Goal: Task Accomplishment & Management: Complete application form

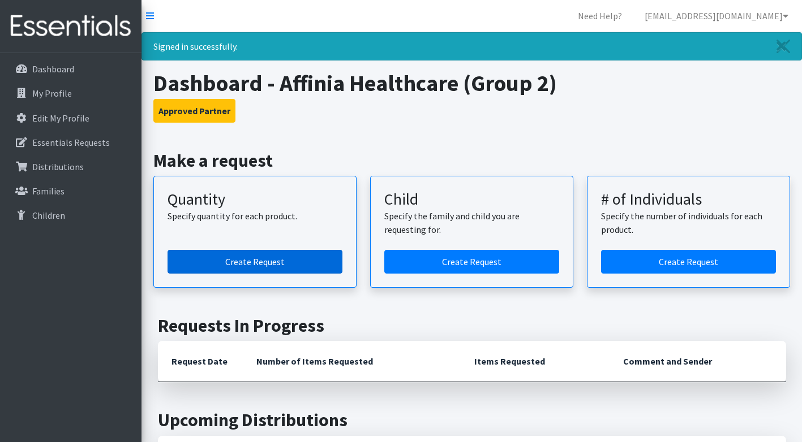
click at [284, 261] on link "Create Request" at bounding box center [254, 262] width 175 height 24
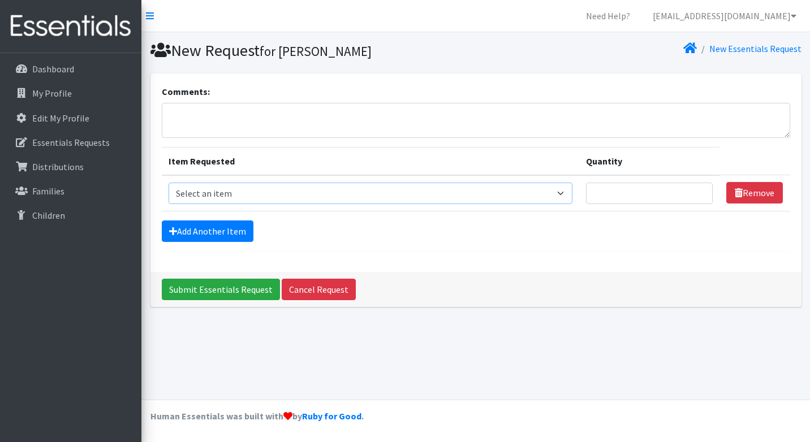
click at [568, 196] on select "Select an item Period Supplies: Mixed Kits (order by bag) Applicator-free tampo…" at bounding box center [371, 193] width 404 height 21
select select "1095"
click at [169, 183] on select "Select an item Period Supplies: Mixed Kits (order by bag) Applicator-free tampo…" at bounding box center [371, 193] width 404 height 21
click at [654, 202] on input "Quantity" at bounding box center [649, 193] width 127 height 21
type input "5000"
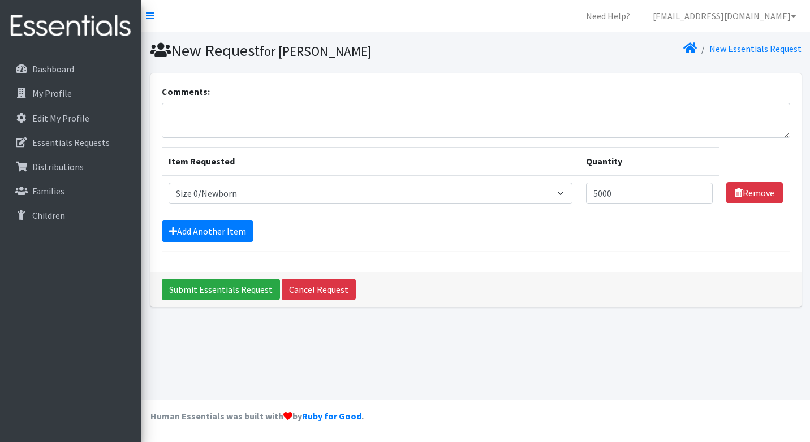
click at [617, 235] on div "Add Another Item" at bounding box center [476, 231] width 629 height 21
click at [188, 233] on link "Add Another Item" at bounding box center [208, 231] width 92 height 21
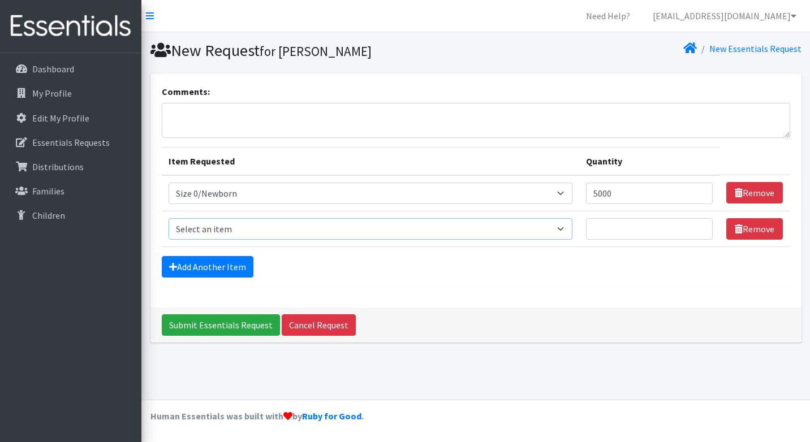
click at [253, 230] on select "Select an item Period Supplies: Mixed Kits (order by bag) Applicator-free tampo…" at bounding box center [371, 228] width 404 height 21
select select "1090"
click at [169, 218] on select "Select an item Period Supplies: Mixed Kits (order by bag) Applicator-free tampo…" at bounding box center [371, 228] width 404 height 21
click at [621, 231] on input "Quantity" at bounding box center [649, 228] width 127 height 21
type input "3000"
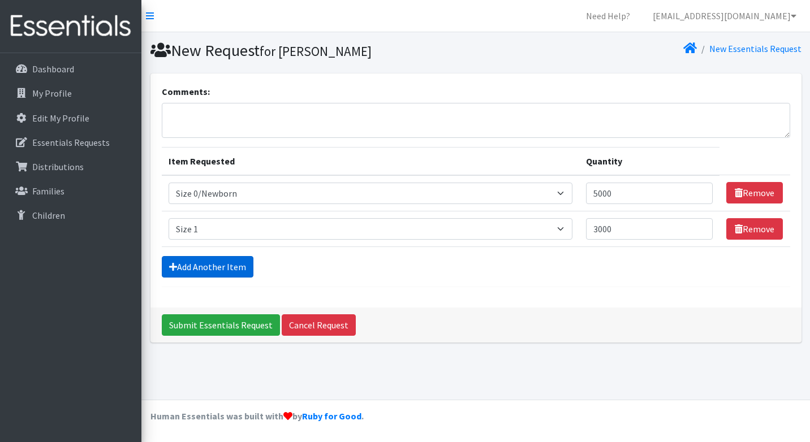
click at [205, 268] on link "Add Another Item" at bounding box center [208, 266] width 92 height 21
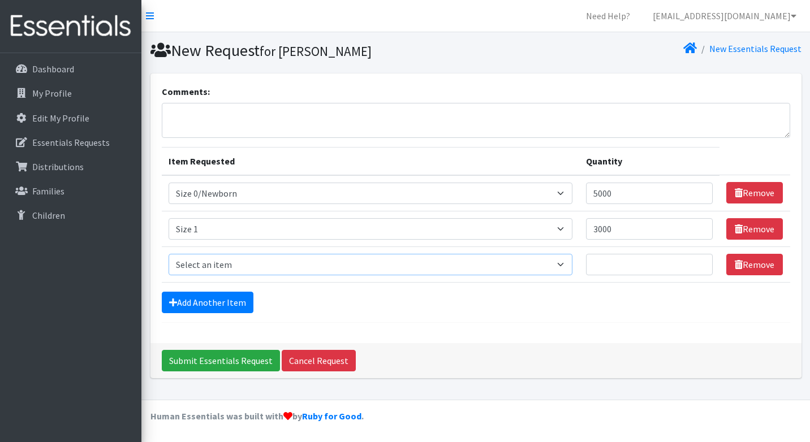
click at [233, 265] on select "Select an item Period Supplies: Mixed Kits (order by bag) Applicator-free tampo…" at bounding box center [371, 264] width 404 height 21
select select "1091"
click at [169, 254] on select "Select an item Period Supplies: Mixed Kits (order by bag) Applicator-free tampo…" at bounding box center [371, 264] width 404 height 21
click at [607, 262] on input "Quantity" at bounding box center [649, 264] width 127 height 21
type input "3000"
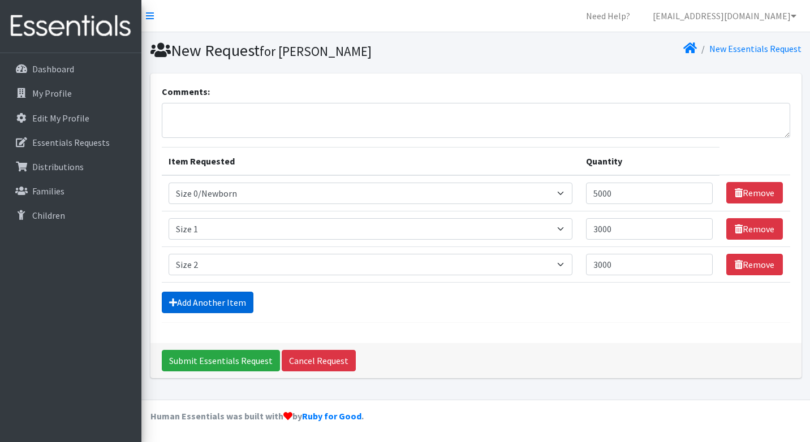
click at [220, 299] on link "Add Another Item" at bounding box center [208, 302] width 92 height 21
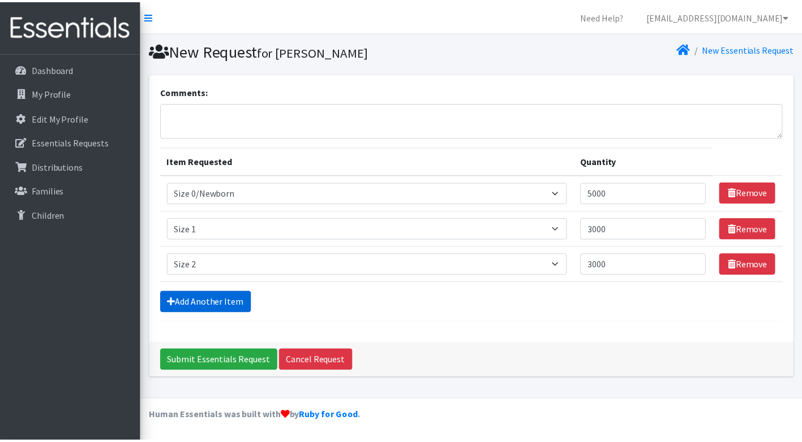
scroll to position [23, 0]
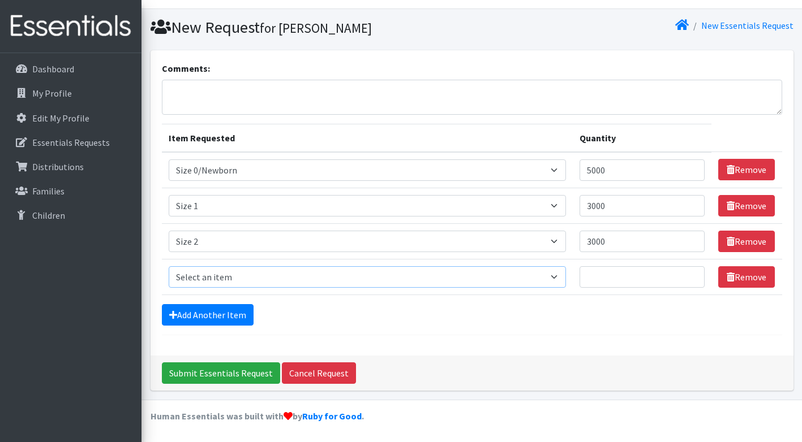
drag, startPoint x: 220, startPoint y: 276, endPoint x: 230, endPoint y: 276, distance: 10.2
click at [220, 276] on select "Select an item Period Supplies: Mixed Kits (order by bag) Applicator-free tampo…" at bounding box center [367, 276] width 397 height 21
select select "1097"
click at [169, 266] on select "Select an item Period Supplies: Mixed Kits (order by bag) Applicator-free tampo…" at bounding box center [367, 276] width 397 height 21
click at [627, 274] on input "Quantity" at bounding box center [642, 276] width 126 height 21
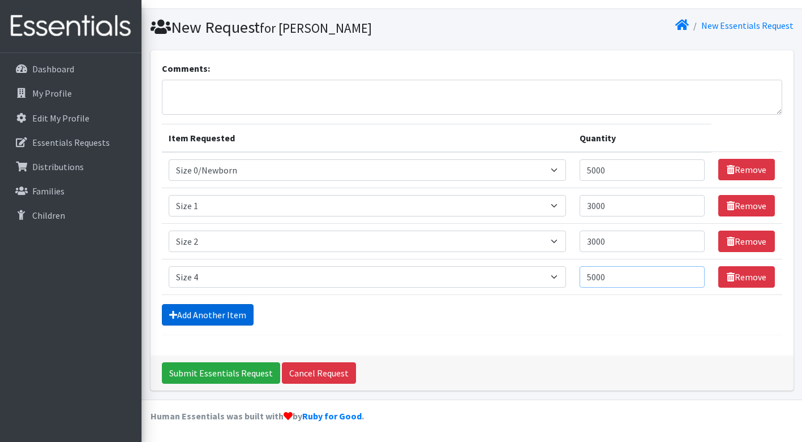
type input "5000"
click at [208, 312] on link "Add Another Item" at bounding box center [208, 314] width 92 height 21
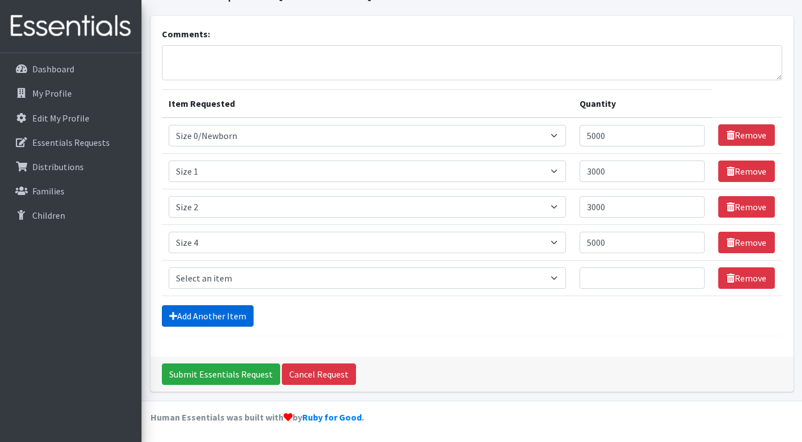
scroll to position [59, 0]
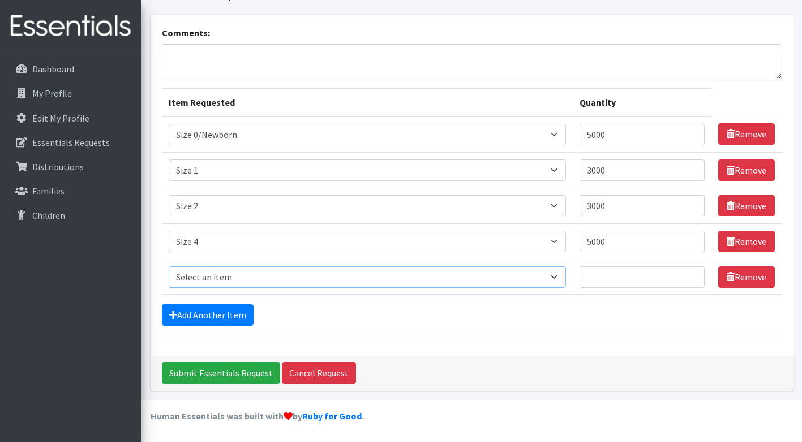
click at [246, 271] on select "Select an item Period Supplies: Mixed Kits (order by bag) Applicator-free tampo…" at bounding box center [367, 276] width 397 height 21
select select "1098"
click at [169, 266] on select "Select an item Period Supplies: Mixed Kits (order by bag) Applicator-free tampo…" at bounding box center [367, 276] width 397 height 21
click at [606, 281] on input "Quantity" at bounding box center [642, 276] width 126 height 21
drag, startPoint x: 616, startPoint y: 277, endPoint x: 525, endPoint y: 277, distance: 90.5
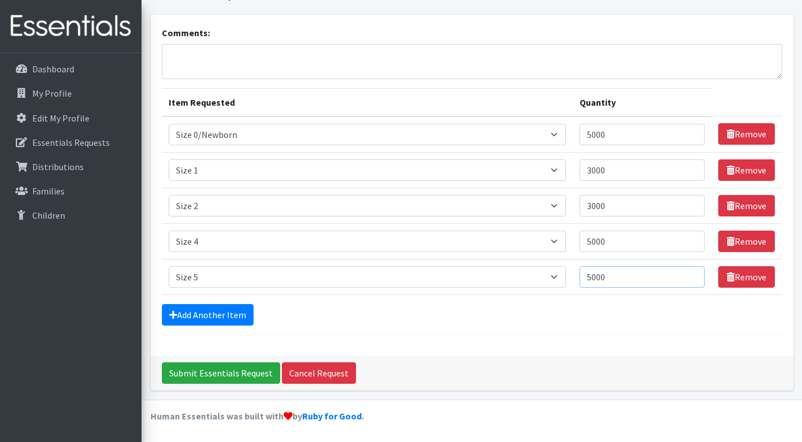
click at [525, 277] on tr "Item Requested Select an item Period Supplies: Mixed Kits (order by bag) Applic…" at bounding box center [472, 277] width 620 height 36
type input "3000"
click at [215, 318] on link "Add Another Item" at bounding box center [208, 314] width 92 height 21
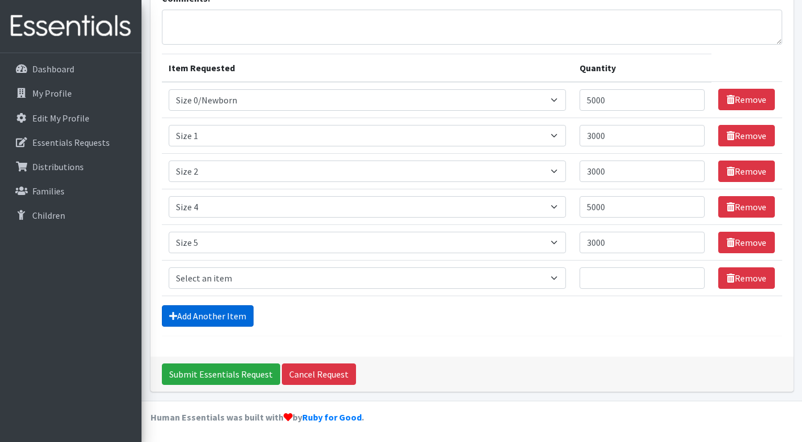
scroll to position [94, 0]
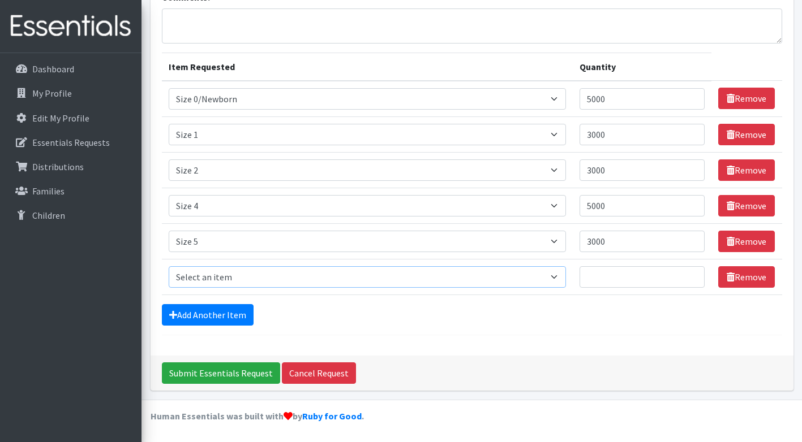
click at [271, 278] on select "Select an item Period Supplies: Mixed Kits (order by bag) Applicator-free tampo…" at bounding box center [367, 276] width 397 height 21
select select "1100"
click at [169, 266] on select "Select an item Period Supplies: Mixed Kits (order by bag) Applicator-free tampo…" at bounding box center [367, 276] width 397 height 21
click at [620, 278] on input "Quantity" at bounding box center [642, 276] width 126 height 21
type input "3000"
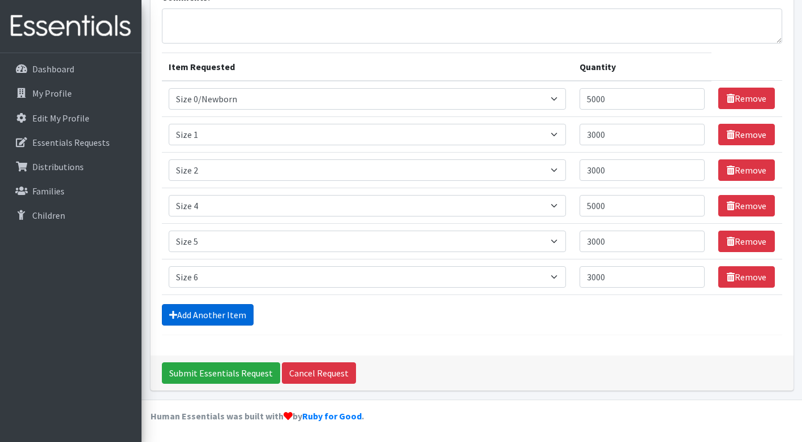
click at [220, 315] on link "Add Another Item" at bounding box center [208, 314] width 92 height 21
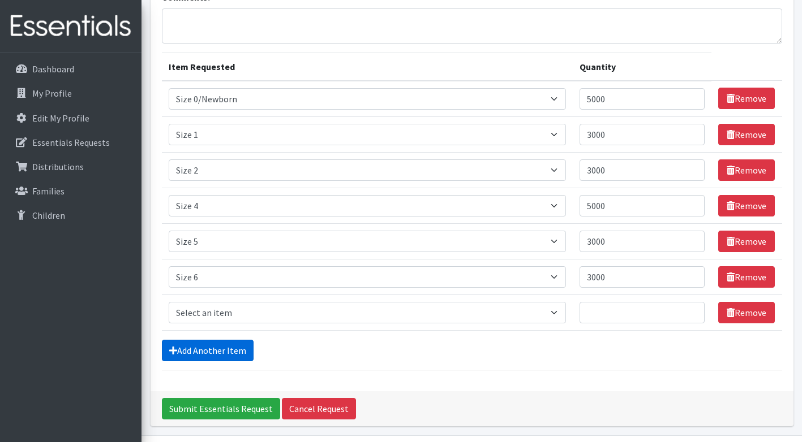
scroll to position [130, 0]
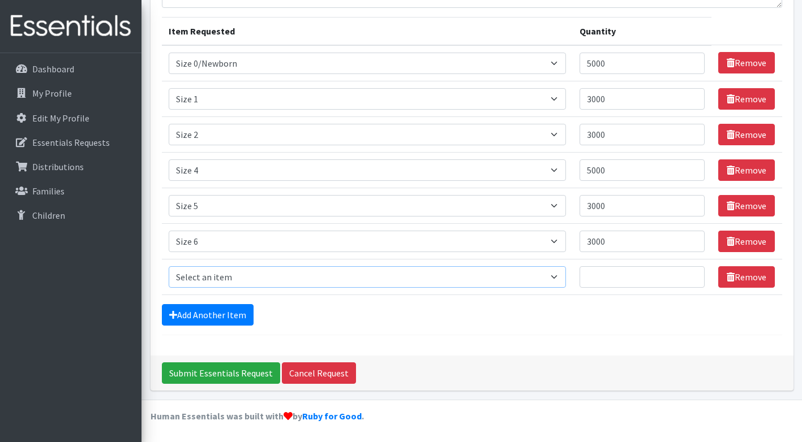
click at [232, 273] on select "Select an item Period Supplies: Mixed Kits (order by bag) Applicator-free tampo…" at bounding box center [367, 276] width 397 height 21
select select "6073"
click at [169, 266] on select "Select an item Period Supplies: Mixed Kits (order by bag) Applicator-free tampo…" at bounding box center [367, 276] width 397 height 21
click at [610, 277] on input "Quantity" at bounding box center [642, 276] width 126 height 21
type input "1000"
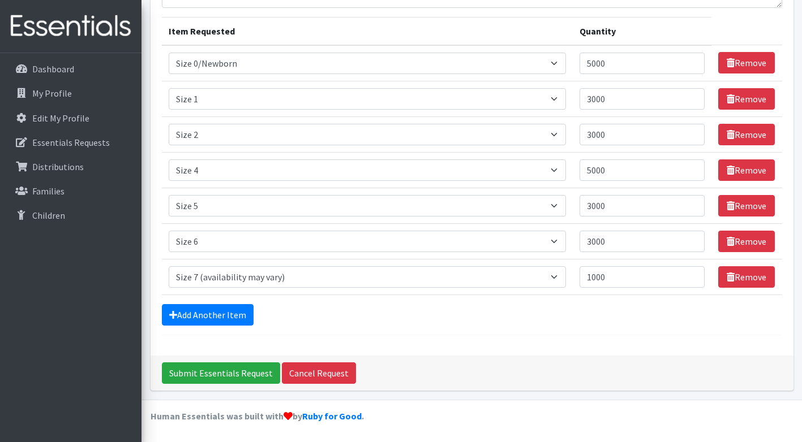
click at [548, 327] on form "Comments: Item Requested Quantity Item Requested Select an item Period Supplies…" at bounding box center [472, 145] width 620 height 381
click at [214, 312] on link "Add Another Item" at bounding box center [208, 314] width 92 height 21
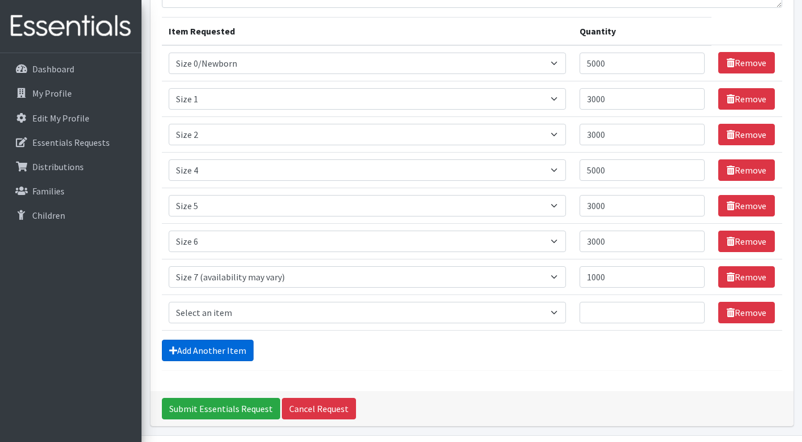
scroll to position [166, 0]
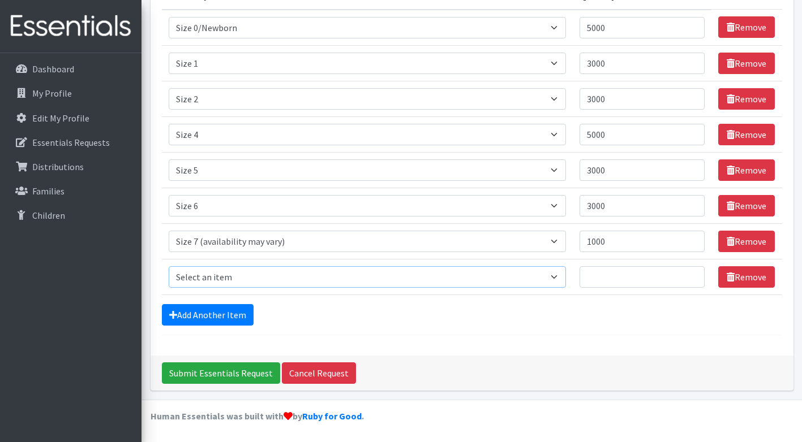
click at [244, 281] on select "Select an item Period Supplies: Mixed Kits (order by bag) Applicator-free tampo…" at bounding box center [367, 276] width 397 height 21
select select "1105"
click at [169, 266] on select "Select an item Period Supplies: Mixed Kits (order by bag) Applicator-free tampo…" at bounding box center [367, 276] width 397 height 21
click at [616, 279] on input "Quantity" at bounding box center [642, 276] width 126 height 21
type input "100"
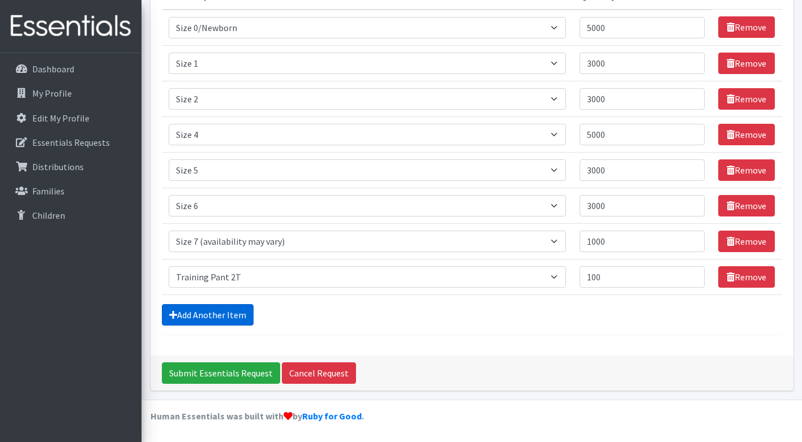
click at [240, 315] on link "Add Another Item" at bounding box center [208, 314] width 92 height 21
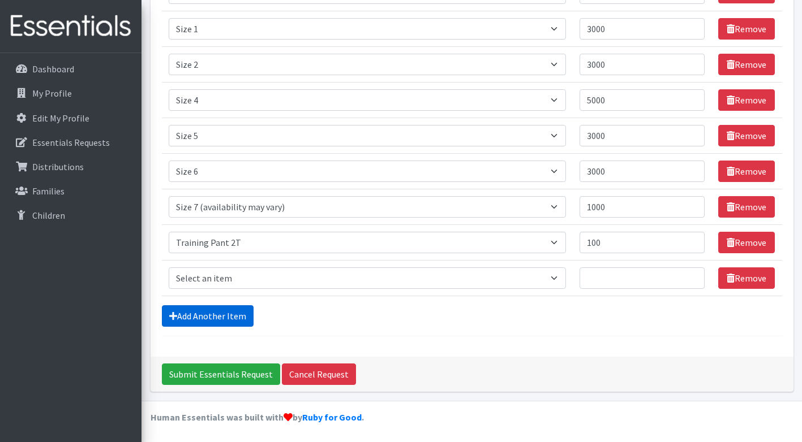
scroll to position [201, 0]
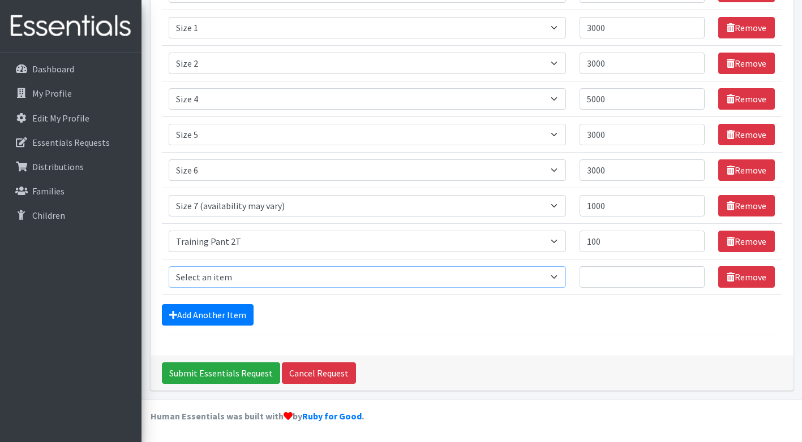
click at [265, 274] on select "Select an item Period Supplies: Mixed Kits (order by bag) Applicator-free tampo…" at bounding box center [367, 276] width 397 height 21
select select "1107"
click at [169, 266] on select "Select an item Period Supplies: Mixed Kits (order by bag) Applicator-free tampo…" at bounding box center [367, 276] width 397 height 21
click at [605, 281] on input "Quantity" at bounding box center [642, 276] width 126 height 21
type input "100"
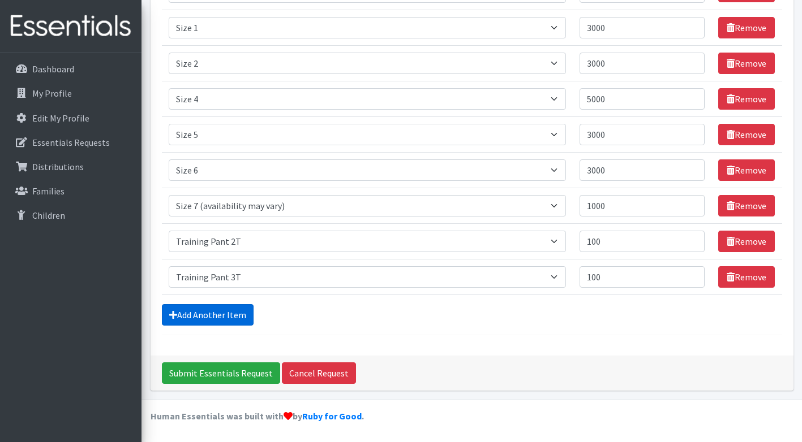
click at [212, 315] on link "Add Another Item" at bounding box center [208, 314] width 92 height 21
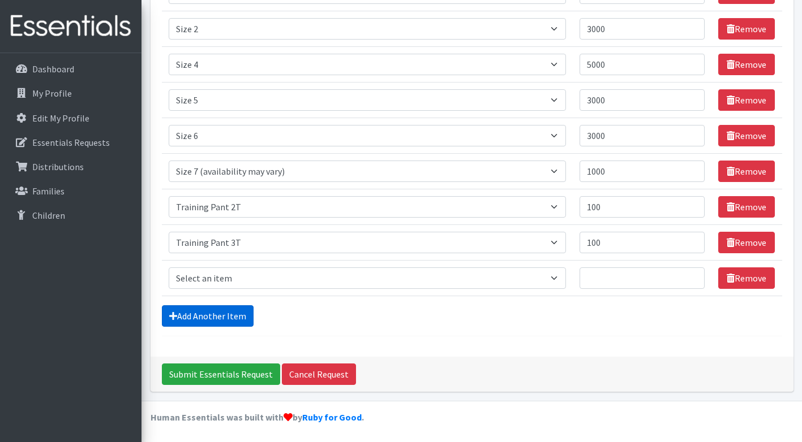
scroll to position [237, 0]
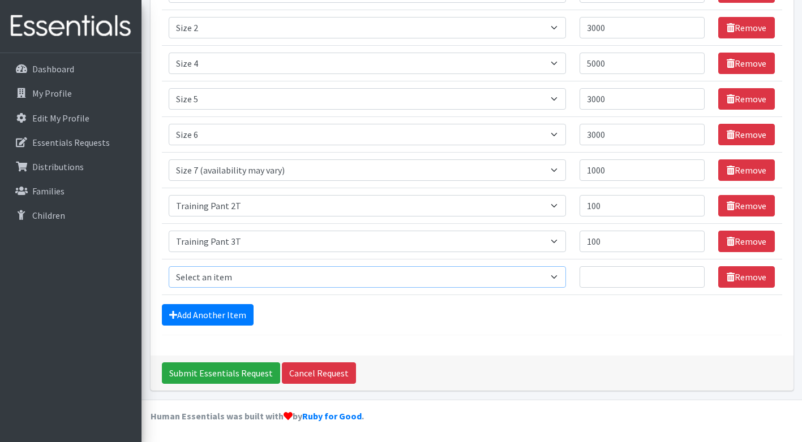
click at [241, 277] on select "Select an item Period Supplies: Mixed Kits (order by bag) Applicator-free tampo…" at bounding box center [367, 276] width 397 height 21
select select "1093"
click at [169, 266] on select "Select an item Period Supplies: Mixed Kits (order by bag) Applicator-free tampo…" at bounding box center [367, 276] width 397 height 21
click at [608, 279] on input "Quantity" at bounding box center [642, 276] width 126 height 21
type input "300"
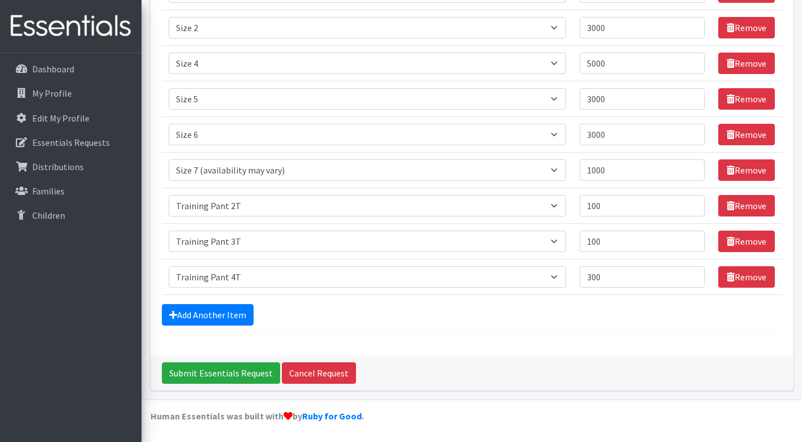
click at [587, 349] on div "Comments: Item Requested Quantity Item Requested Select an item Period Supplies…" at bounding box center [471, 95] width 643 height 519
click at [231, 369] on input "Submit Essentials Request" at bounding box center [221, 373] width 118 height 21
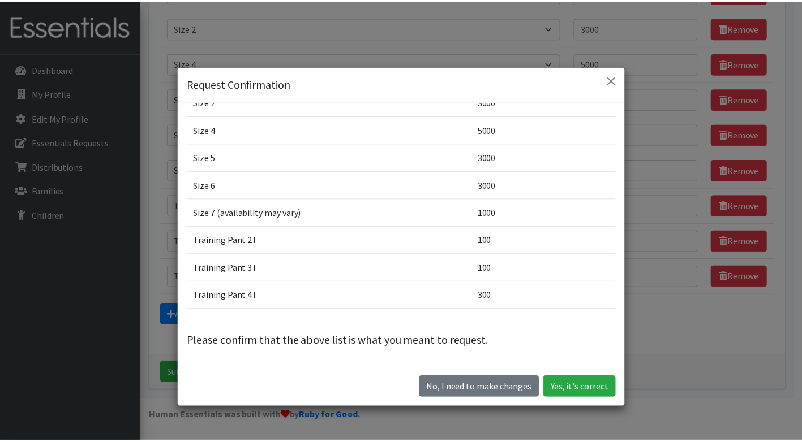
scroll to position [0, 0]
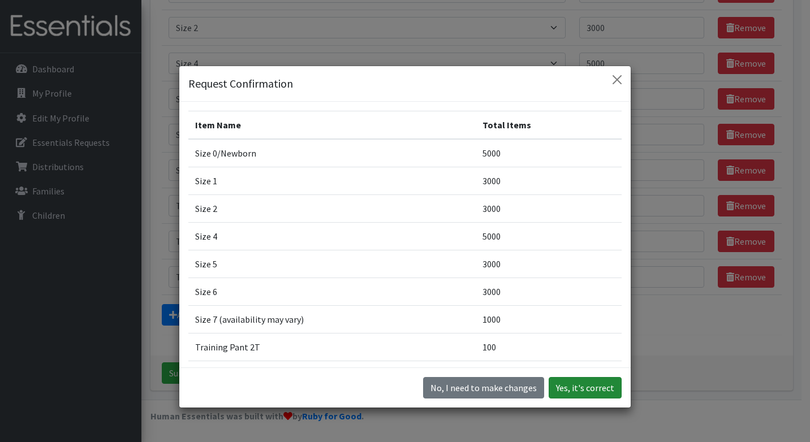
click at [596, 385] on button "Yes, it's correct" at bounding box center [585, 387] width 73 height 21
